Goal: Information Seeking & Learning: Learn about a topic

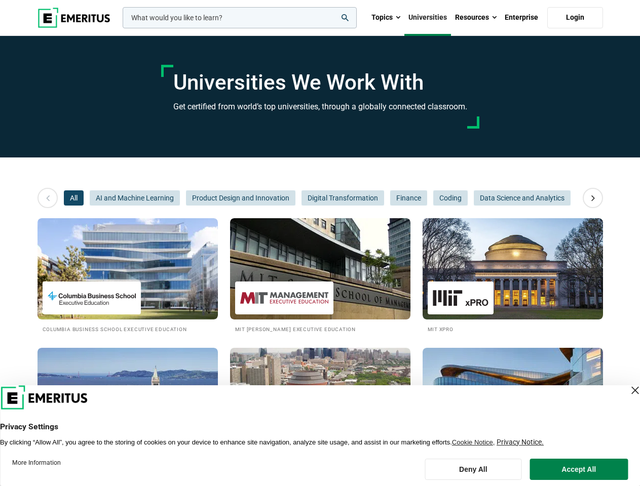
click at [240, 18] on input "woocommerce-product-search-field-0" at bounding box center [240, 17] width 234 height 21
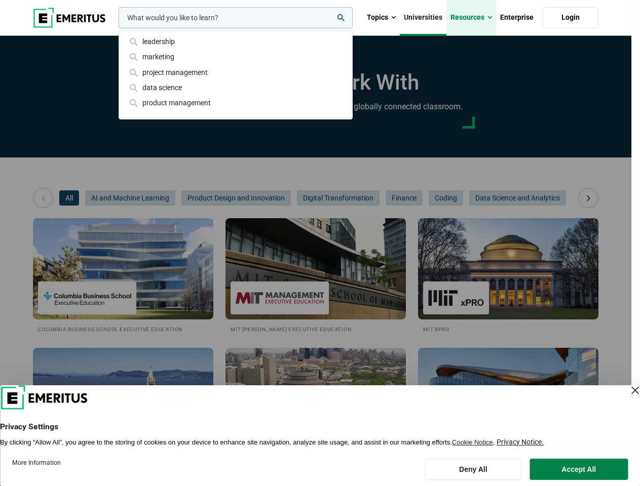
click at [476, 18] on link "Resources" at bounding box center [471, 17] width 50 height 35
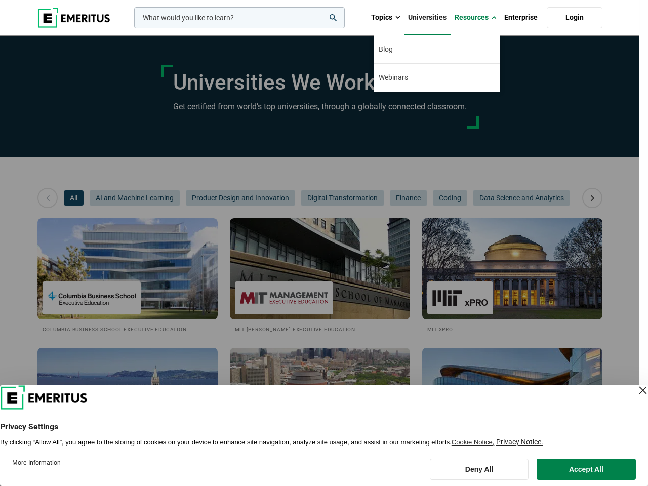
click at [132, 28] on div "leadership marketing project management data science product management" at bounding box center [238, 17] width 213 height 21
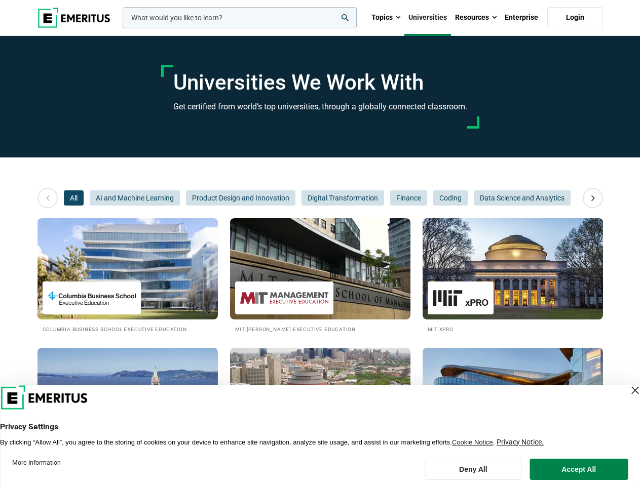
click at [593, 198] on icon at bounding box center [593, 198] width 18 height 18
click at [73, 198] on span "All" at bounding box center [74, 197] width 20 height 15
click at [186, 198] on span "Product Design and Innovation" at bounding box center [240, 197] width 109 height 15
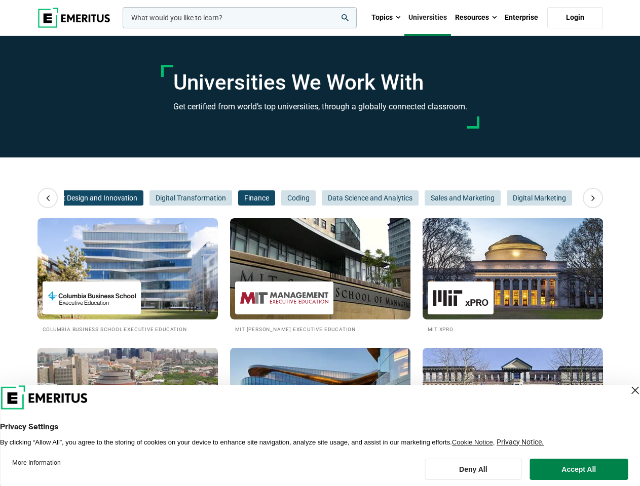
click at [241, 198] on span "Finance" at bounding box center [256, 197] width 37 height 15
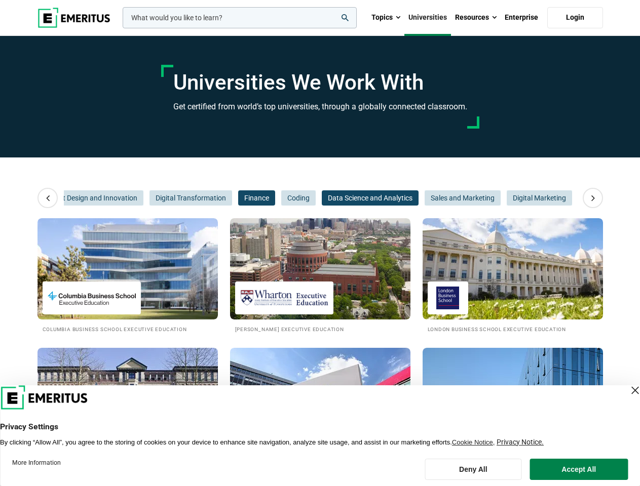
click at [342, 198] on span "Data Science and Analytics" at bounding box center [370, 197] width 97 height 15
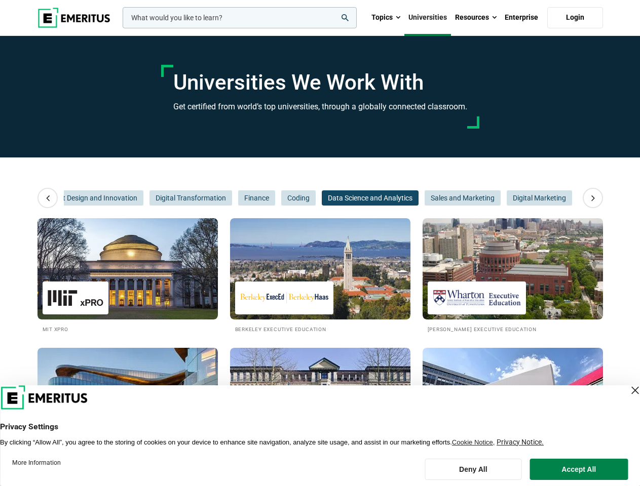
scroll to position [0, 152]
click at [408, 198] on span "Data Science and Analytics" at bounding box center [370, 197] width 97 height 15
click at [450, 198] on span "Sales and Marketing" at bounding box center [462, 197] width 76 height 15
